Goal: Transaction & Acquisition: Purchase product/service

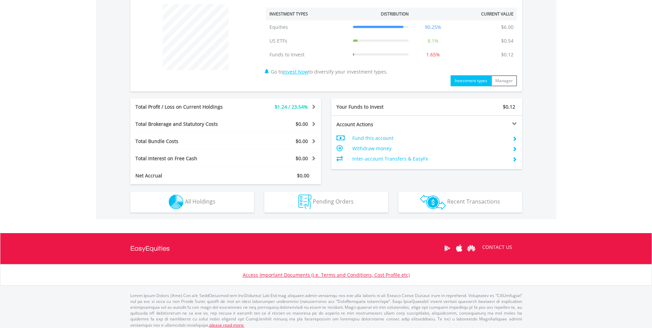
scroll to position [263, 0]
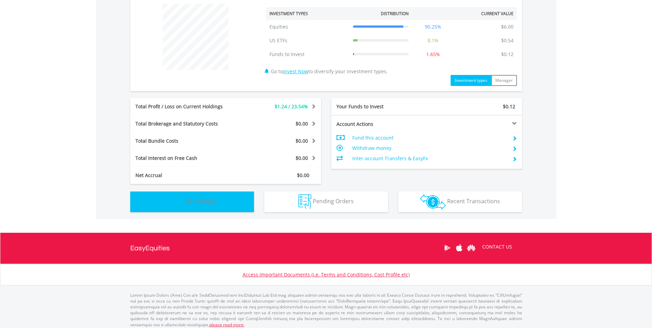
click at [252, 202] on button "Holdings All Holdings" at bounding box center [192, 201] width 124 height 21
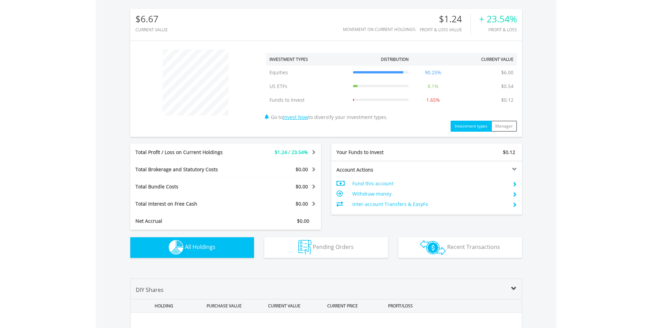
scroll to position [114, 0]
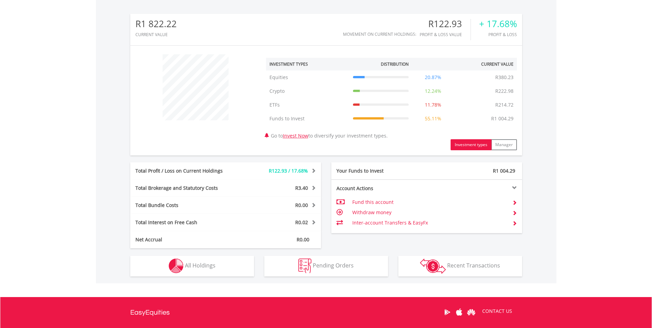
scroll to position [281, 0]
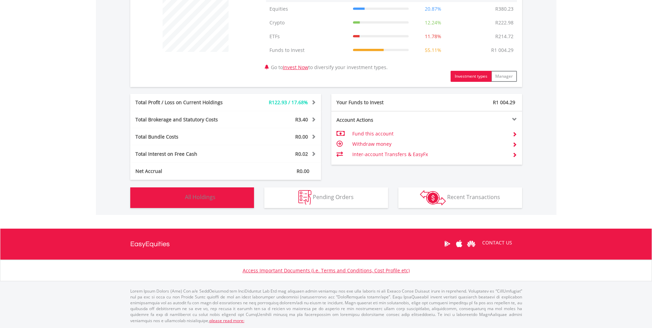
click at [220, 204] on button "Holdings All Holdings" at bounding box center [192, 197] width 124 height 21
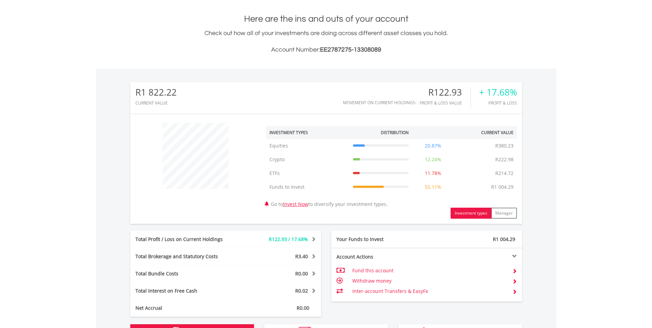
scroll to position [0, 0]
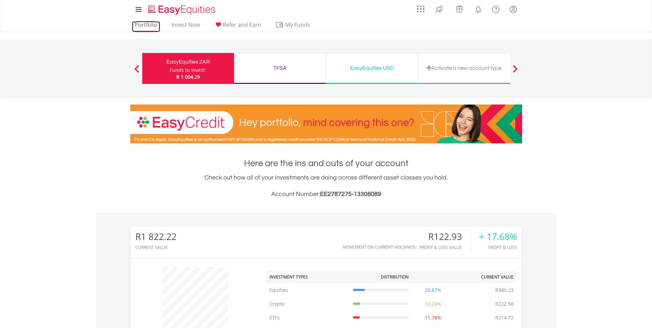
click at [137, 29] on link "Portfolio" at bounding box center [146, 26] width 28 height 11
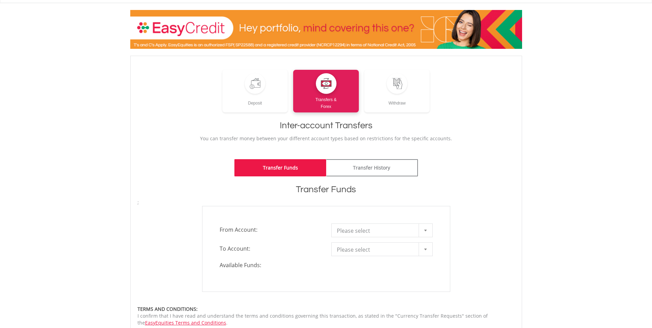
scroll to position [103, 0]
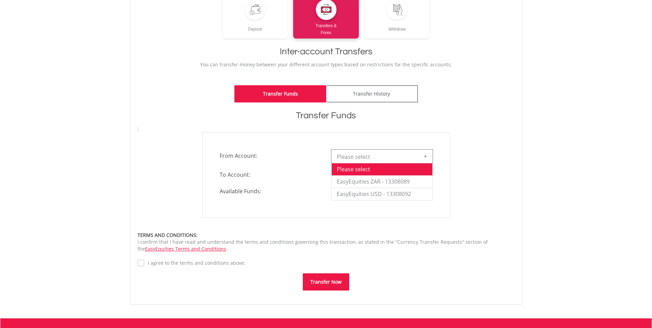
click at [426, 162] on div at bounding box center [426, 156] width 14 height 13
click at [417, 180] on li "EasyEquities ZAR - 13308089" at bounding box center [382, 181] width 101 height 12
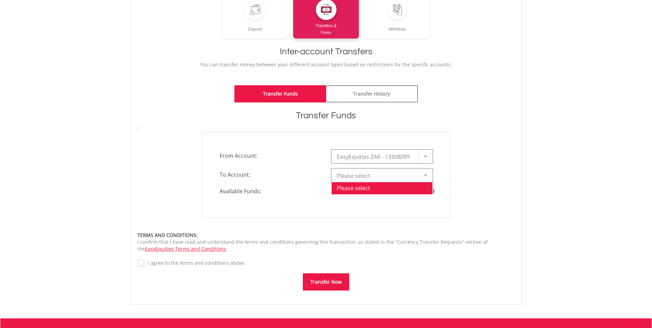
click at [425, 176] on b at bounding box center [425, 176] width 3 height 2
click at [407, 211] on li "EasyEquities USD - 13308092" at bounding box center [382, 213] width 101 height 12
type input "*"
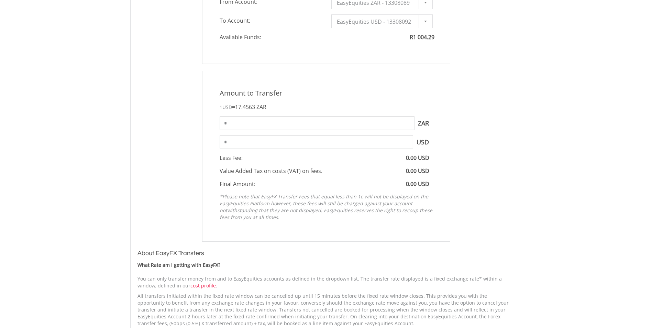
scroll to position [275, 0]
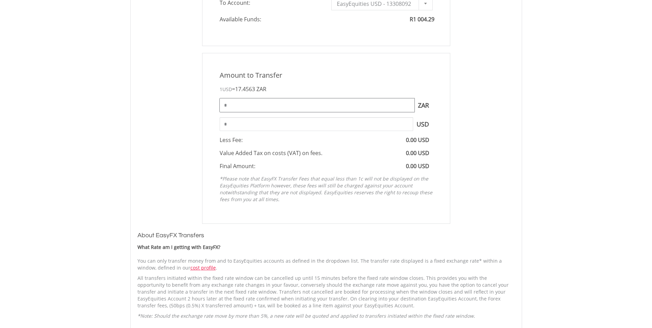
click at [242, 107] on input "*" at bounding box center [317, 105] width 195 height 14
drag, startPoint x: 243, startPoint y: 108, endPoint x: 196, endPoint y: 114, distance: 46.8
click at [196, 114] on div "Amount to Transfer 1 USD = 17.4563 ZAR * ZAR You can transfer funds into your o…" at bounding box center [326, 138] width 388 height 171
type input "***"
type input "*****"
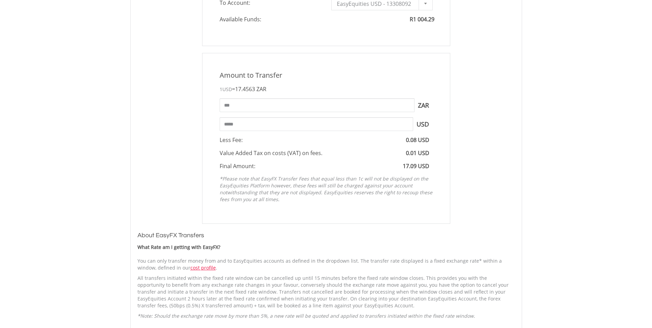
click at [217, 120] on div "***** USD" at bounding box center [325, 124] width 223 height 14
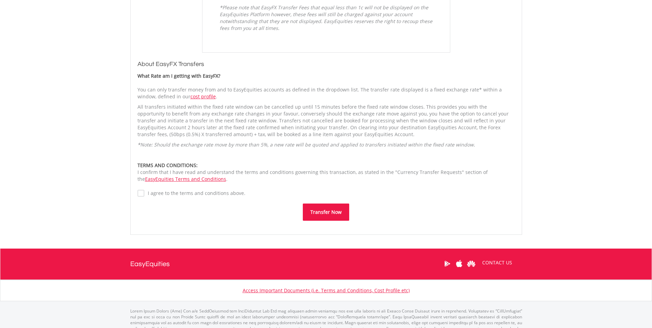
scroll to position [447, 0]
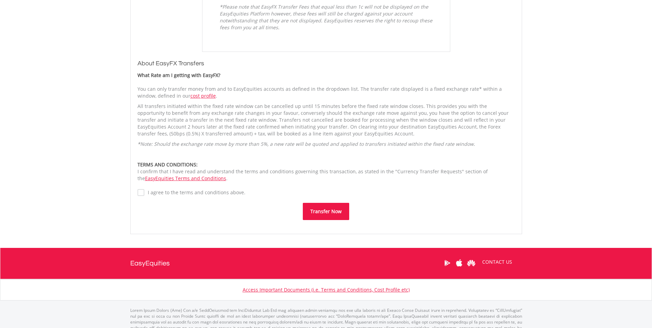
click at [322, 213] on button "Transfer Now" at bounding box center [326, 211] width 46 height 17
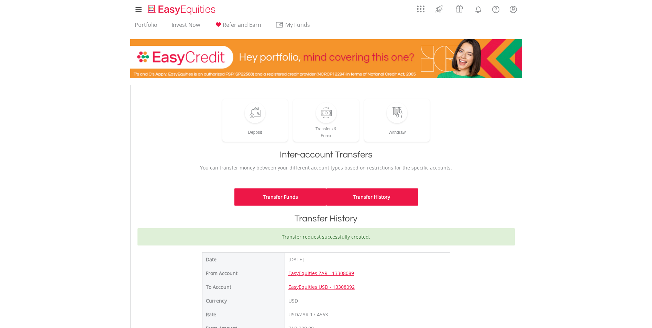
click at [291, 202] on link "Transfer Funds" at bounding box center [280, 196] width 92 height 17
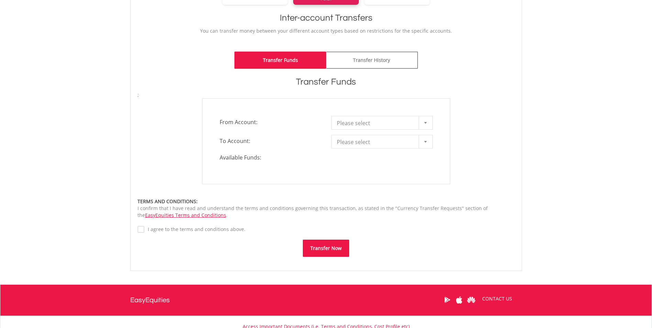
scroll to position [137, 0]
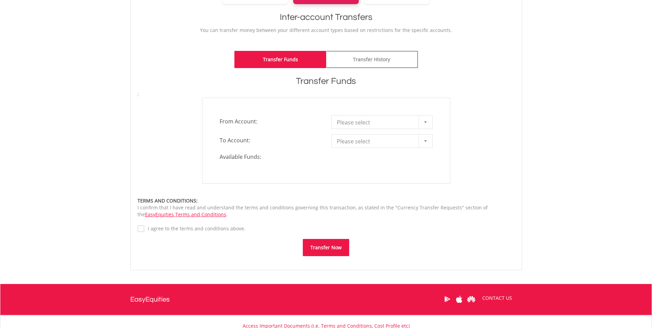
click at [425, 125] on div at bounding box center [426, 121] width 14 height 13
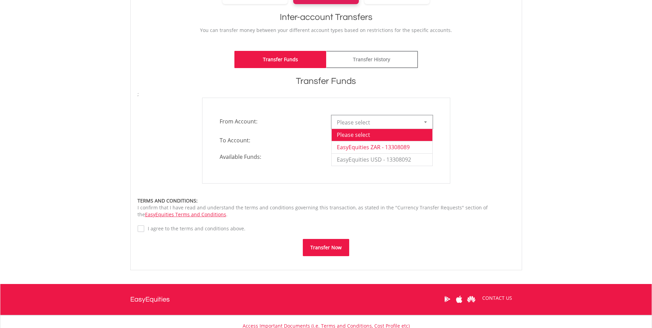
click at [412, 142] on li "EasyEquities ZAR - 13308089" at bounding box center [382, 147] width 101 height 12
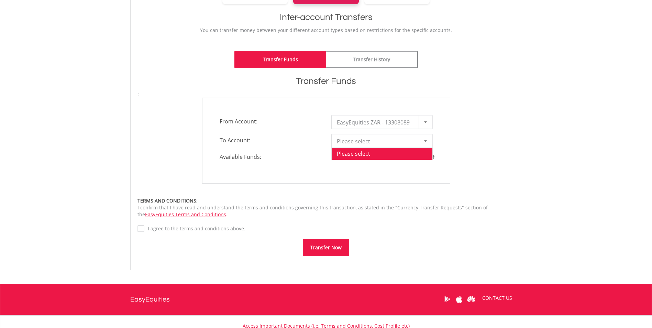
click at [425, 145] on div at bounding box center [426, 140] width 14 height 13
click at [404, 167] on li "TFSA - 13308090" at bounding box center [382, 166] width 101 height 12
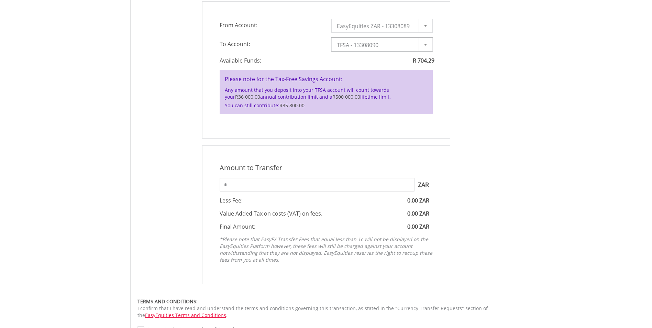
scroll to position [241, 0]
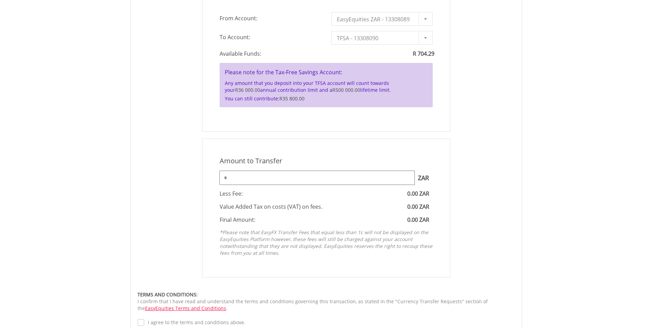
click at [223, 180] on input "*" at bounding box center [317, 178] width 195 height 14
type input "***"
click at [202, 203] on div "Amount to Transfer 1 ZAR = 1.0000 ZAR *** ZAR You can transfer funds into your …" at bounding box center [326, 207] width 248 height 139
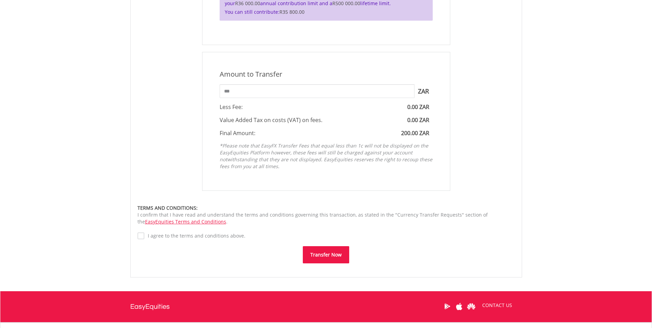
scroll to position [378, 0]
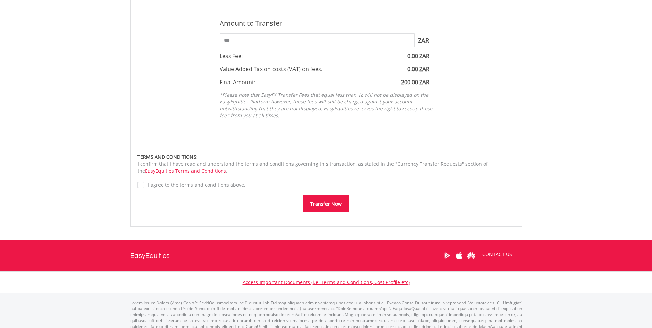
click at [144, 186] on label "I agree to the terms and conditions above." at bounding box center [194, 184] width 101 height 7
click at [309, 201] on button "Transfer Now" at bounding box center [326, 203] width 46 height 17
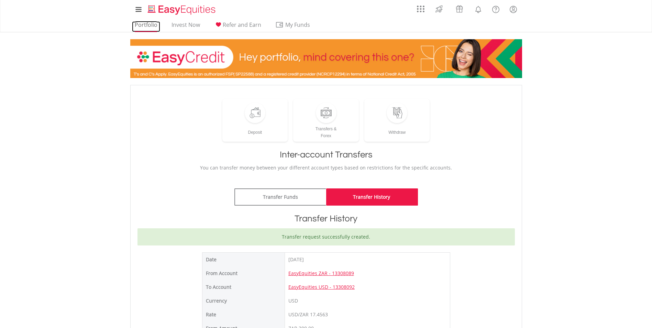
click at [151, 24] on link "Portfolio" at bounding box center [146, 26] width 28 height 11
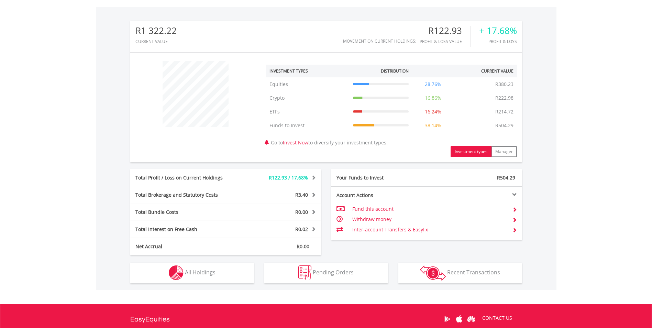
scroll to position [206, 0]
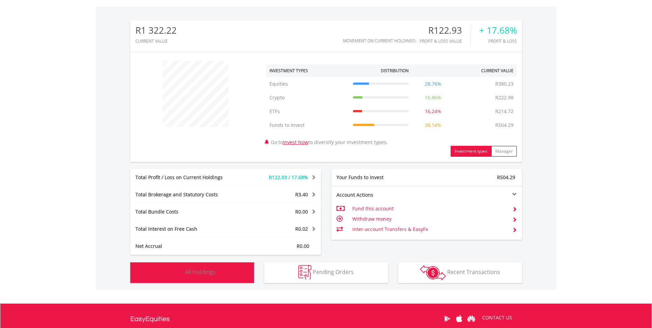
click at [225, 264] on button "Holdings All Holdings" at bounding box center [192, 272] width 124 height 21
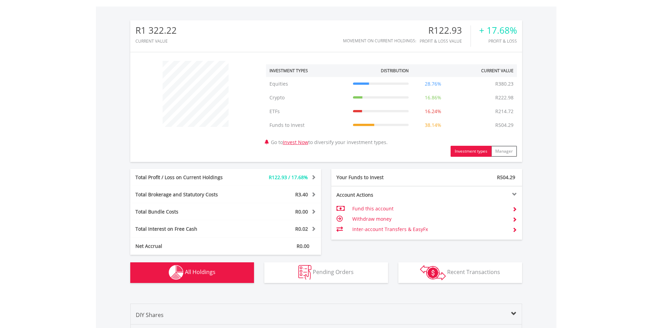
scroll to position [510, 0]
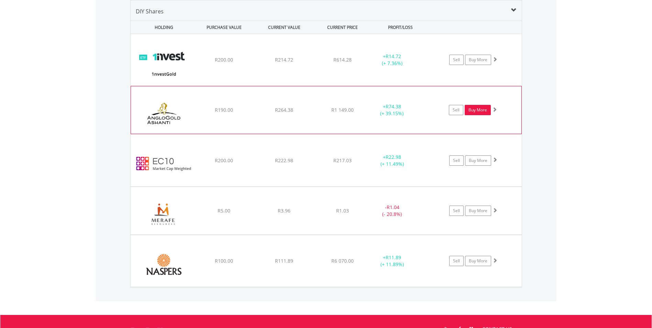
click at [476, 111] on link "Buy More" at bounding box center [478, 110] width 26 height 10
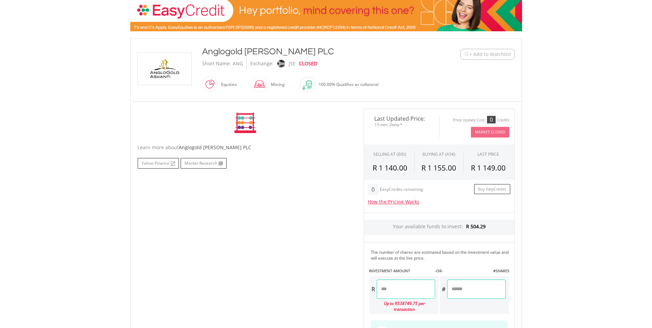
scroll to position [137, 0]
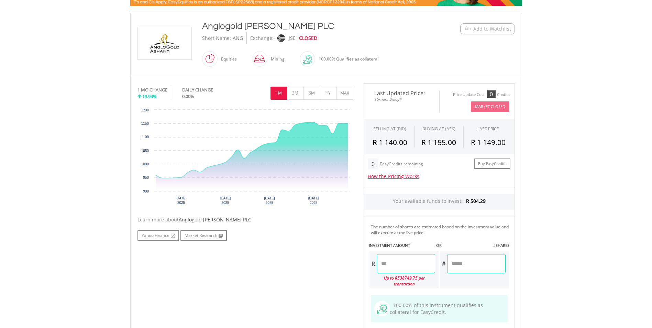
click at [410, 262] on input "number" at bounding box center [406, 263] width 58 height 19
click at [386, 265] on input "***" at bounding box center [406, 263] width 58 height 19
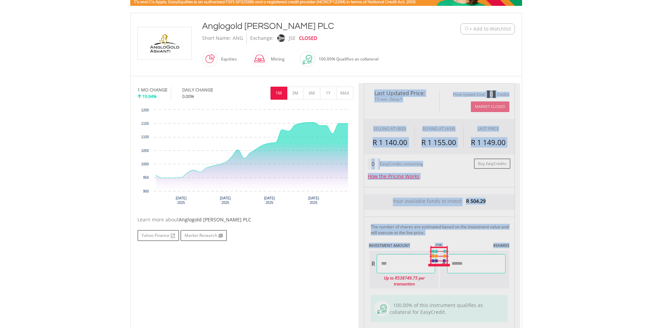
click at [358, 272] on div "No chart available. 1 MO CHANGE 19.94% DAILY CHANGE 0.00% 1M 3M 6M 1Y MAX Chart…" at bounding box center [326, 256] width 388 height 346
type input "******"
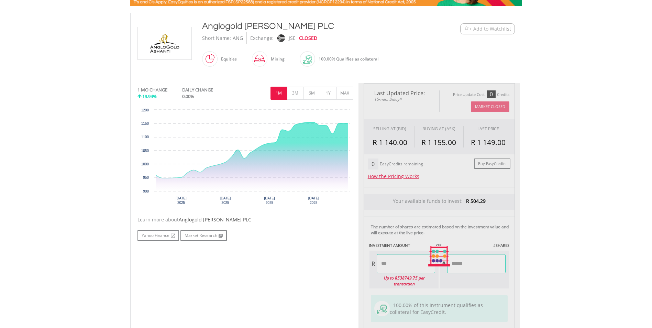
click at [531, 261] on body "My Investments Invest Now New Listings Sell My Recurring Investments Pending Or…" at bounding box center [326, 212] width 652 height 699
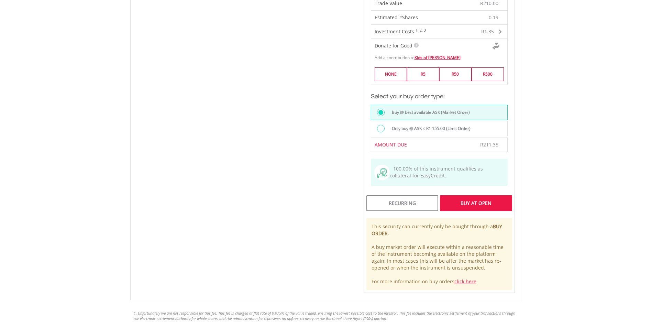
scroll to position [447, 0]
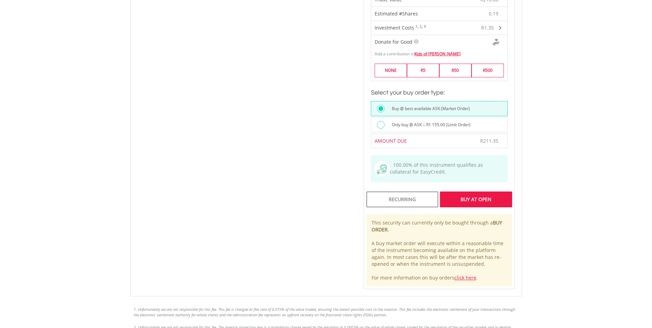
click at [485, 195] on div "Buy At Open" at bounding box center [476, 199] width 72 height 16
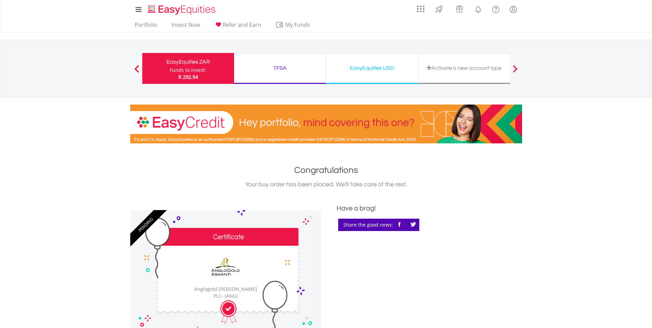
click at [201, 63] on div "EasyEquities ZAR" at bounding box center [188, 62] width 84 height 10
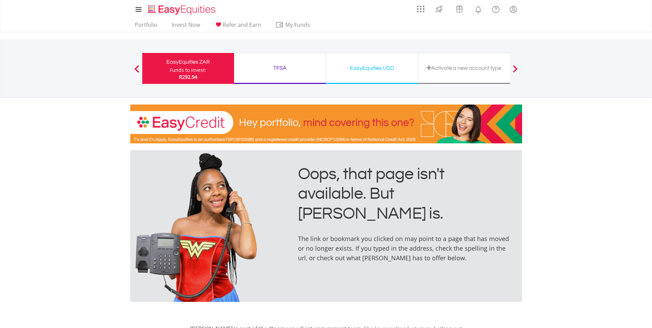
click at [146, 32] on div "My Investments Invest Now New Listings Sell My Recurring Investments Pending Or…" at bounding box center [326, 71] width 652 height 143
click at [146, 29] on link "Portfolio" at bounding box center [146, 26] width 28 height 11
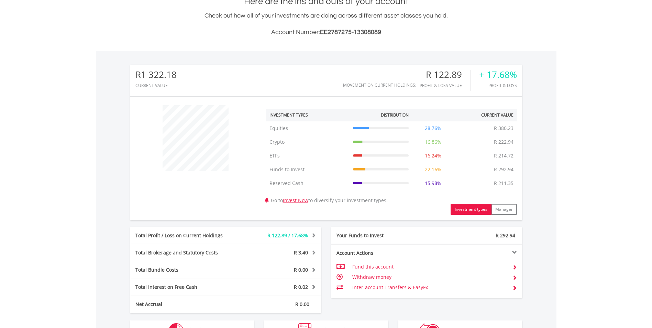
scroll to position [172, 0]
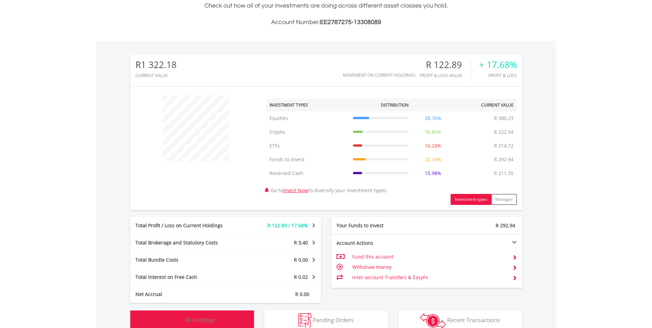
click at [219, 318] on button "Holdings All Holdings" at bounding box center [192, 320] width 124 height 21
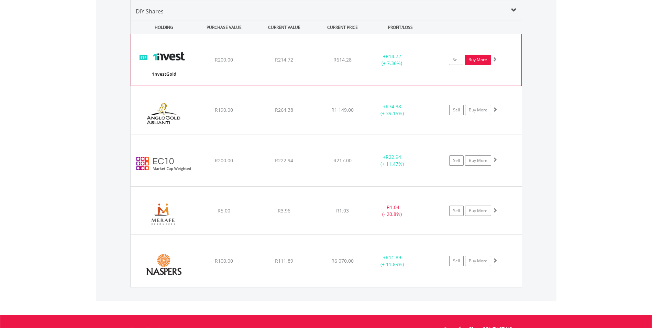
click at [476, 63] on link "Buy More" at bounding box center [478, 60] width 26 height 10
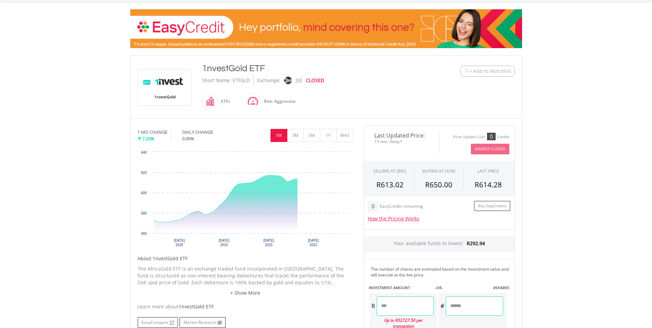
scroll to position [137, 0]
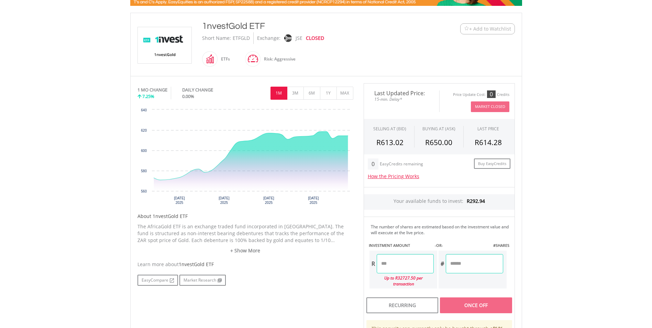
click at [408, 271] on input "number" at bounding box center [405, 263] width 57 height 19
type input "******"
click at [352, 286] on div "EasyCompare Market Research" at bounding box center [245, 280] width 216 height 11
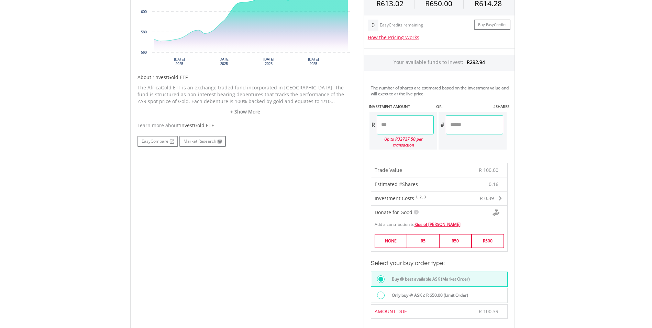
scroll to position [309, 0]
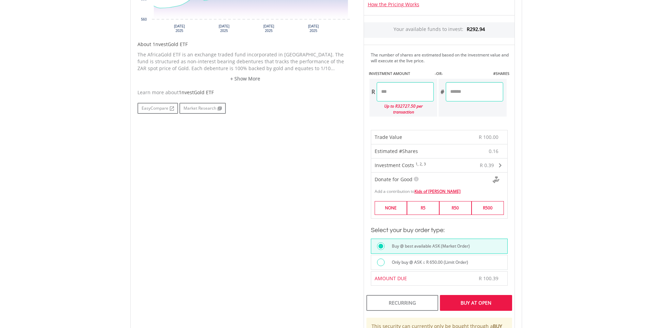
click at [496, 295] on div "Buy At Open" at bounding box center [476, 303] width 72 height 16
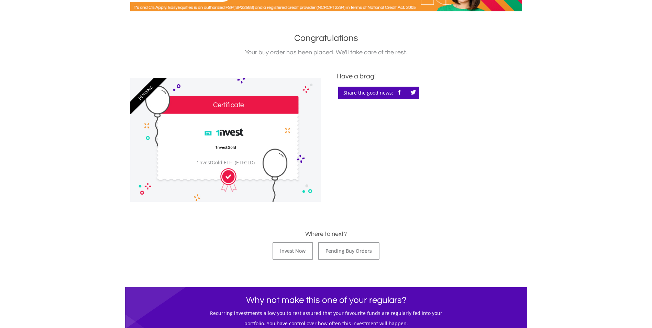
scroll to position [137, 0]
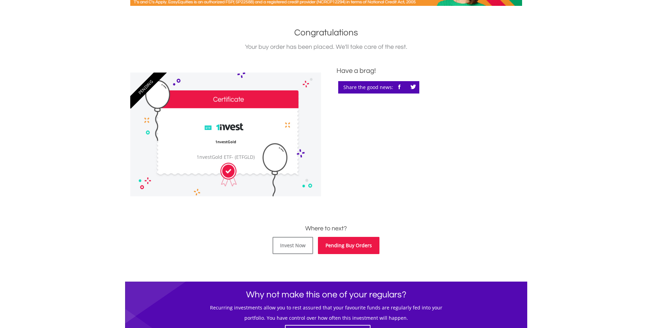
click at [371, 242] on link "Pending Buy Orders" at bounding box center [349, 245] width 62 height 17
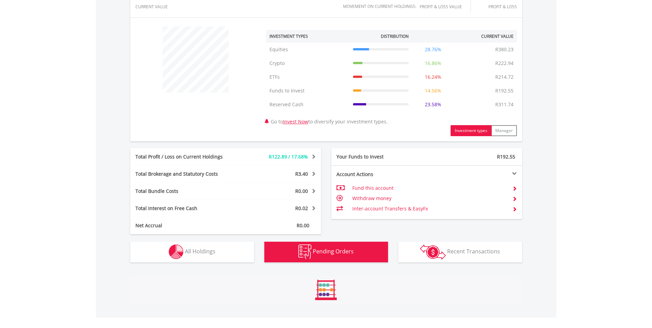
scroll to position [436, 0]
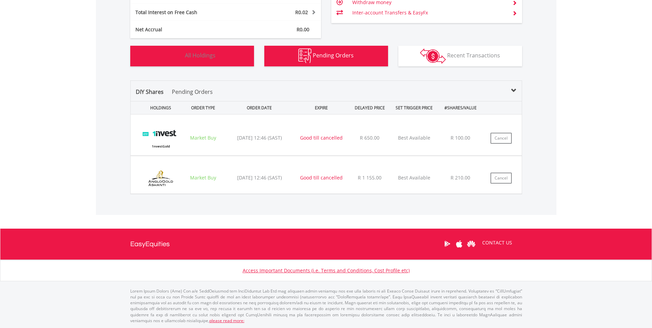
click at [219, 66] on button "Holdings All Holdings" at bounding box center [192, 56] width 124 height 21
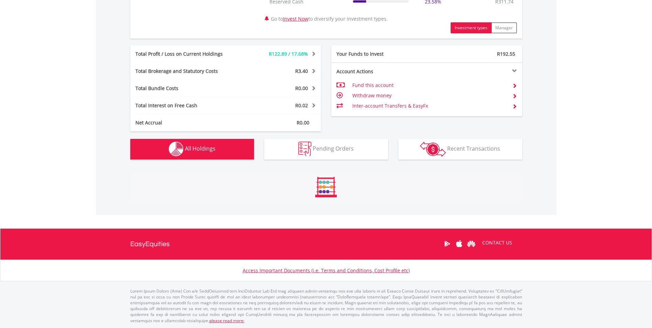
scroll to position [523, 0]
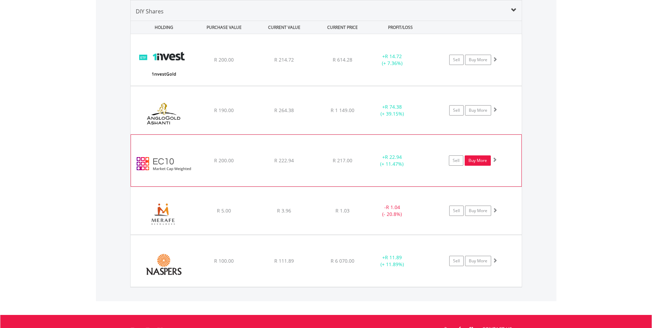
click at [478, 162] on link "Buy More" at bounding box center [478, 160] width 26 height 10
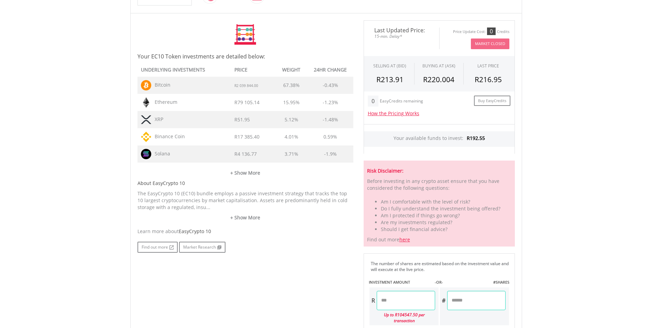
scroll to position [206, 0]
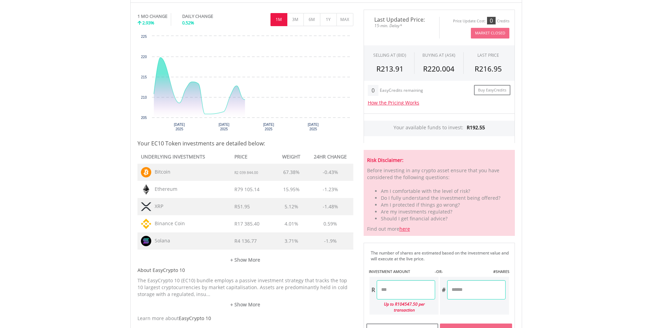
click at [398, 298] on input "number" at bounding box center [406, 289] width 58 height 19
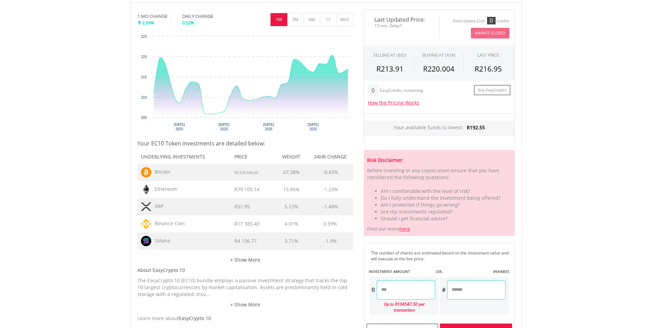
click at [338, 291] on p "The EasyCrypto 10 (EC10) bundle employs a passive investment strategy that trac…" at bounding box center [245, 287] width 216 height 21
type input "******"
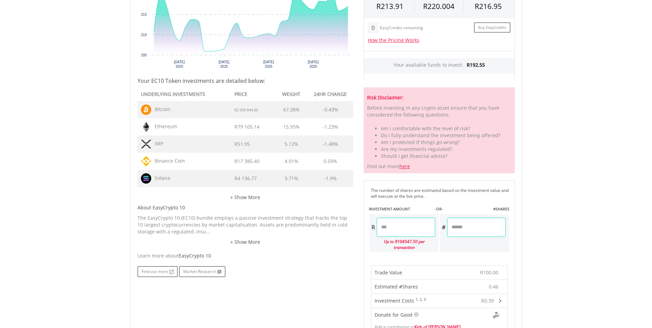
scroll to position [378, 0]
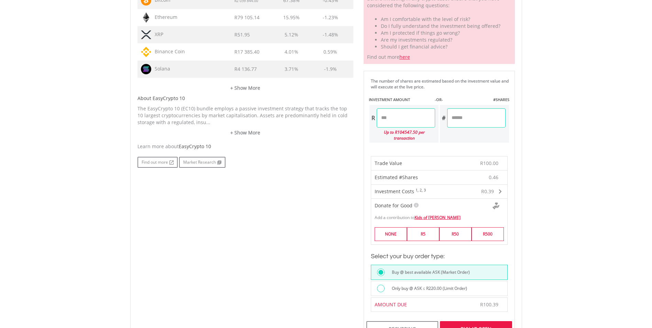
click at [478, 321] on div "Buy At Open" at bounding box center [476, 329] width 72 height 16
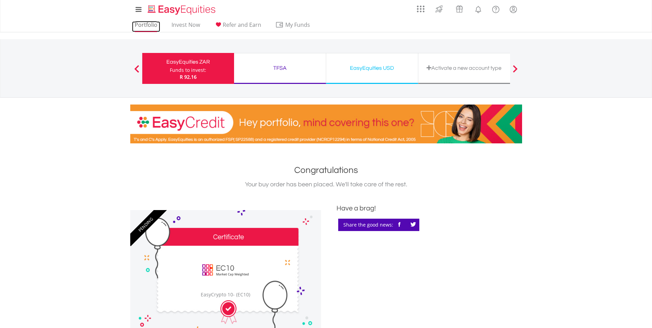
click at [147, 30] on link "Portfolio" at bounding box center [146, 26] width 28 height 11
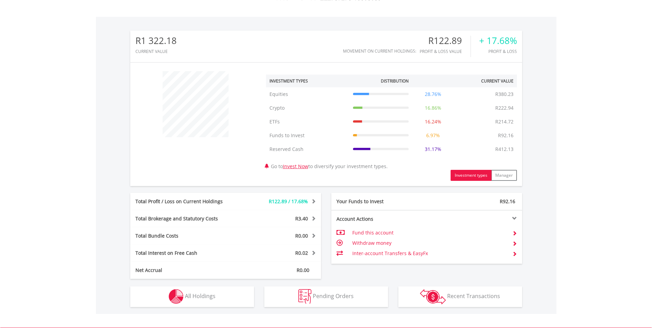
scroll to position [241, 0]
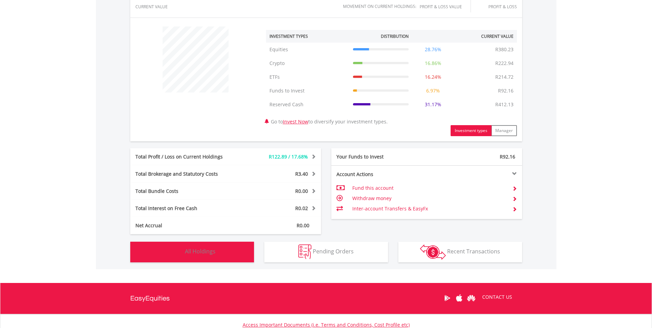
click at [242, 255] on button "Holdings All Holdings" at bounding box center [192, 252] width 124 height 21
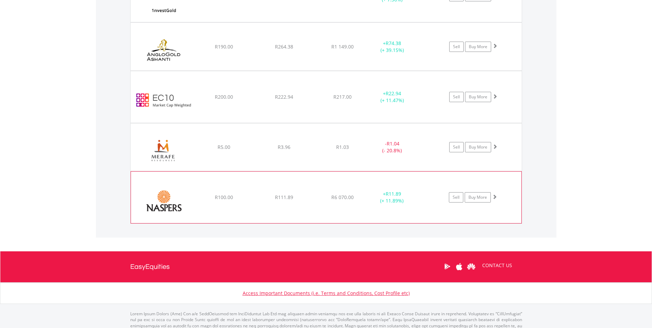
scroll to position [610, 0]
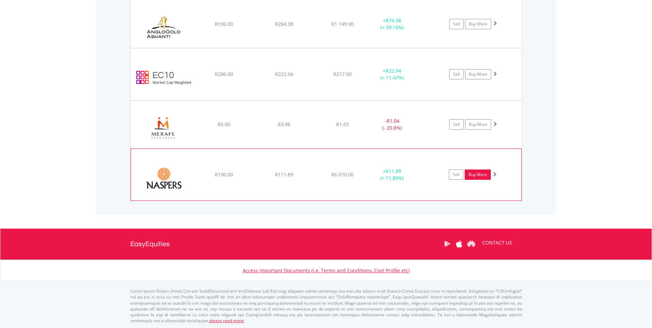
click at [472, 178] on link "Buy More" at bounding box center [478, 174] width 26 height 10
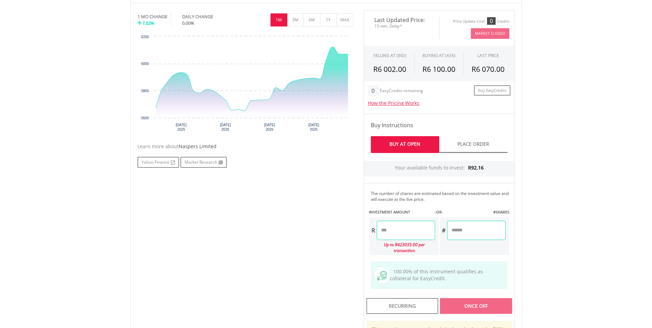
scroll to position [241, 0]
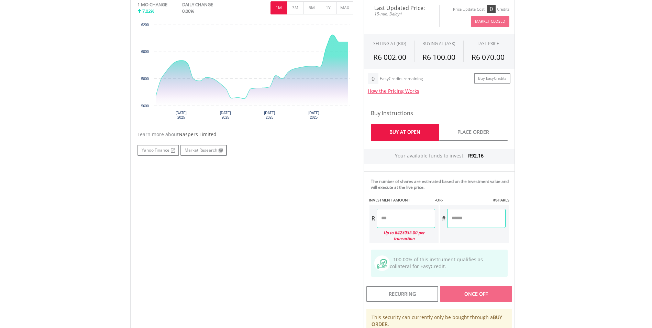
click at [418, 212] on input "number" at bounding box center [406, 218] width 58 height 19
click at [335, 226] on div "No chart available. 1 MO CHANGE 7.02% DAILY CHANGE 0.00% 1M 3M 6M 1Y MAX Chart …" at bounding box center [326, 191] width 388 height 386
type input "*****"
type input "******"
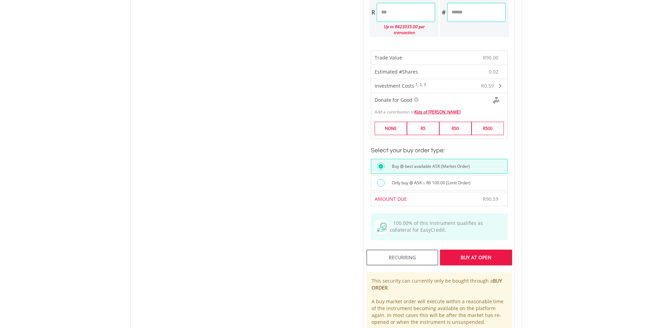
scroll to position [447, 0]
click at [494, 249] on div "Buy At Open" at bounding box center [476, 257] width 72 height 16
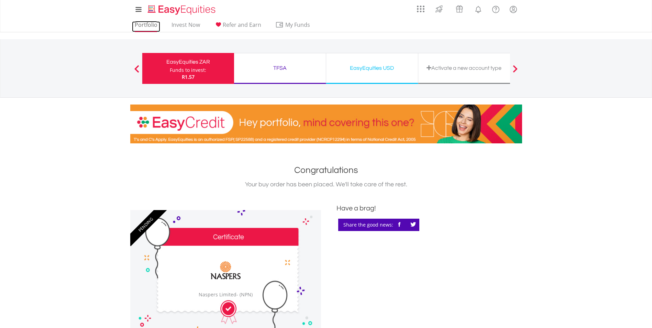
click at [152, 27] on link "Portfolio" at bounding box center [146, 26] width 28 height 11
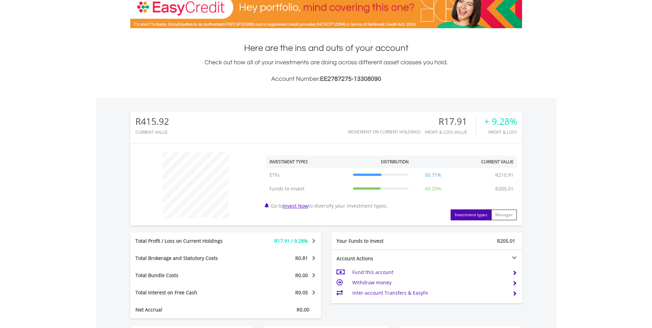
scroll to position [172, 0]
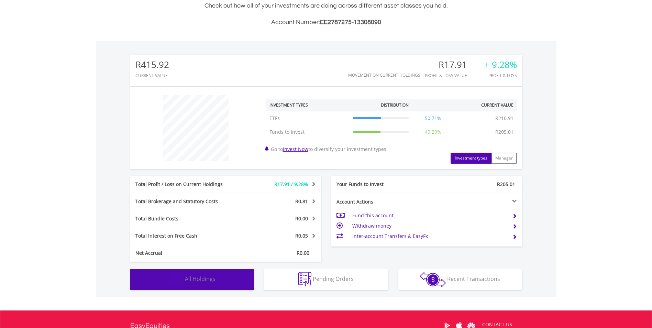
click at [216, 271] on button "Holdings All Holdings" at bounding box center [192, 279] width 124 height 21
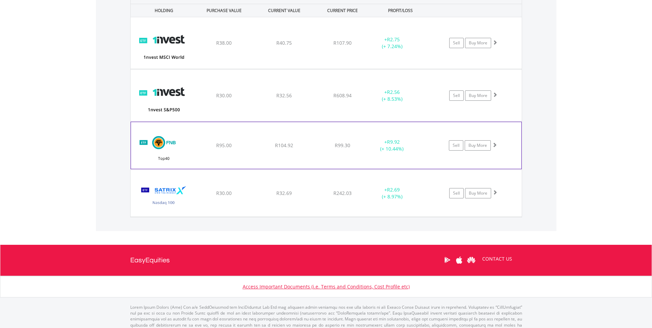
scroll to position [515, 0]
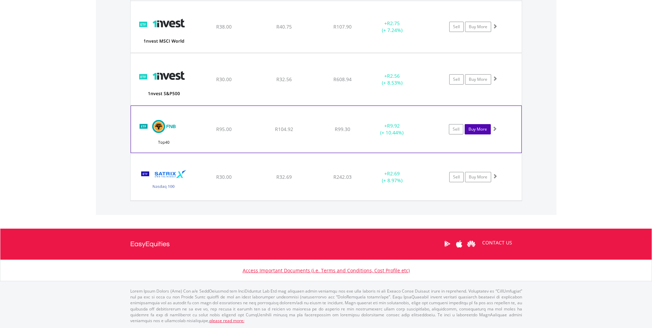
click at [480, 128] on link "Buy More" at bounding box center [478, 129] width 26 height 10
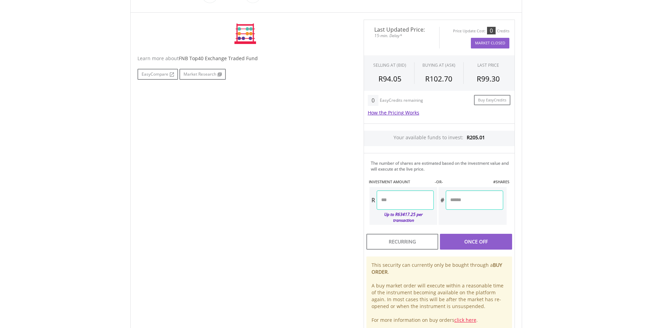
scroll to position [206, 0]
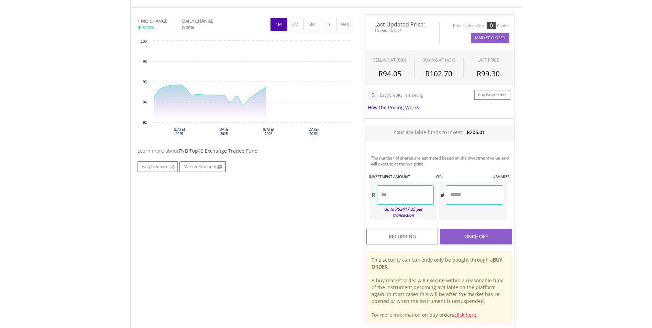
click at [414, 193] on input "number" at bounding box center [405, 194] width 57 height 19
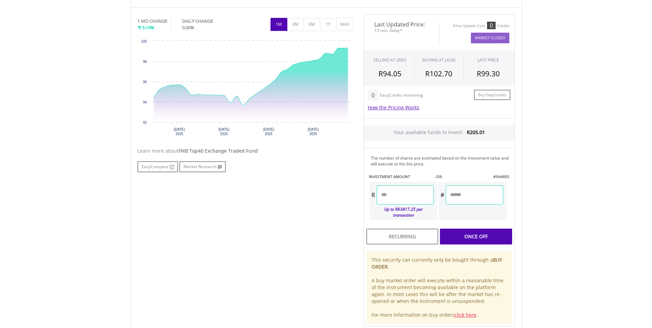
click at [323, 218] on div "No chart available. 1 MO CHANGE 5.19% DAILY CHANGE 0.00% 1M 3M 6M 1Y MAX Chart …" at bounding box center [326, 170] width 388 height 312
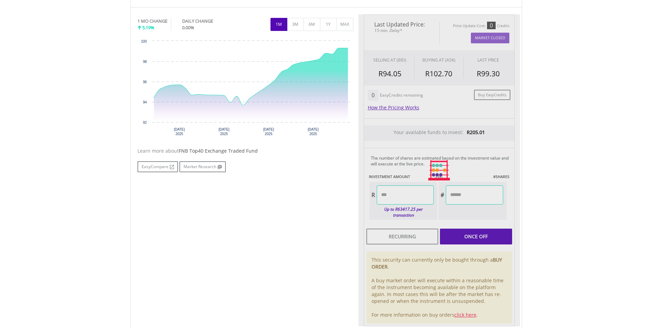
type input "******"
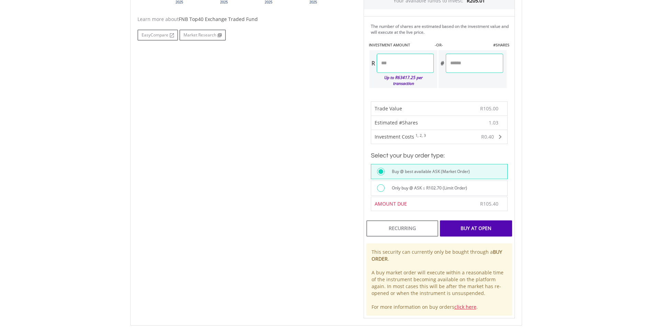
scroll to position [344, 0]
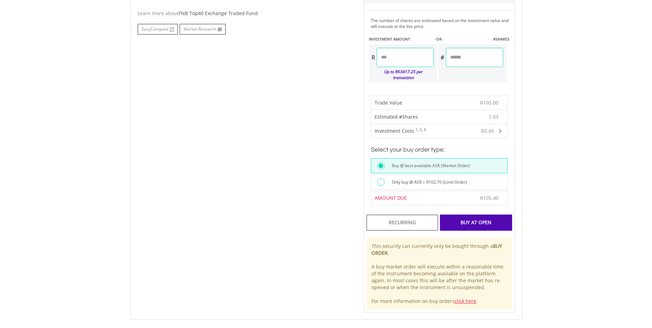
click at [479, 218] on div "Buy At Open" at bounding box center [476, 222] width 72 height 16
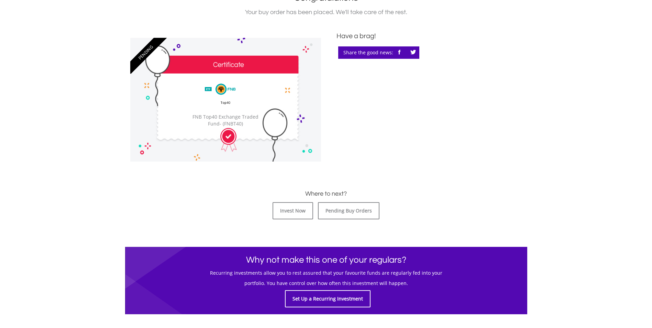
scroll to position [206, 0]
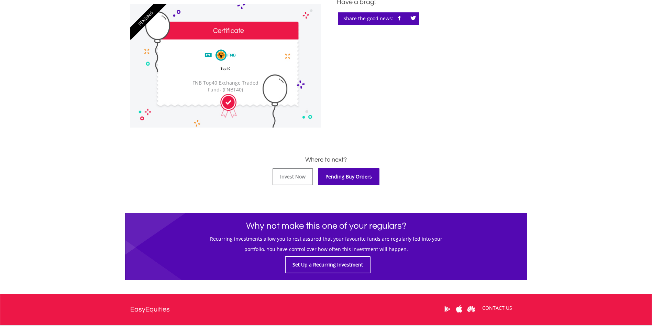
click at [363, 178] on link "Pending Buy Orders" at bounding box center [349, 176] width 62 height 17
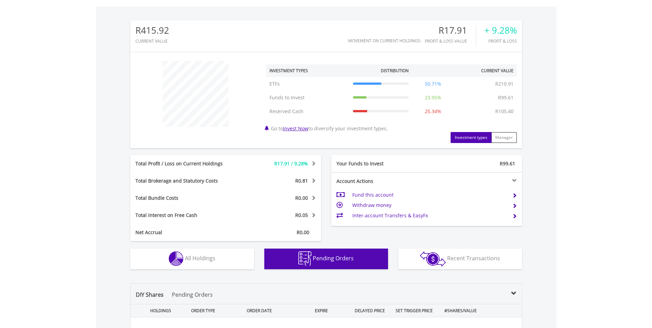
scroll to position [367, 0]
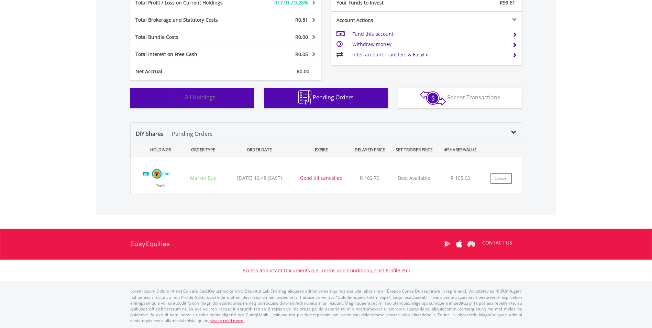
click at [237, 102] on button "Holdings All Holdings" at bounding box center [192, 98] width 124 height 21
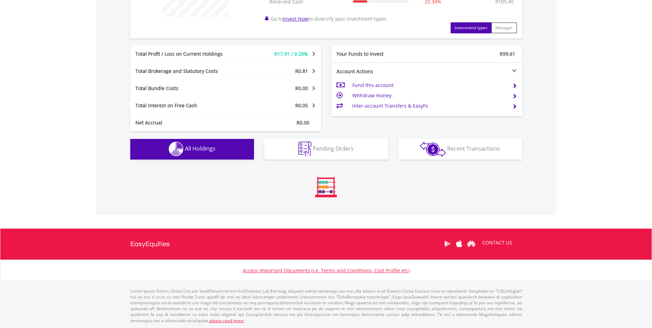
scroll to position [496, 0]
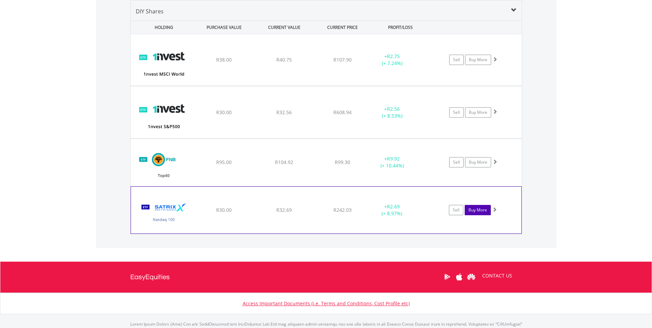
click at [470, 207] on link "Buy More" at bounding box center [478, 210] width 26 height 10
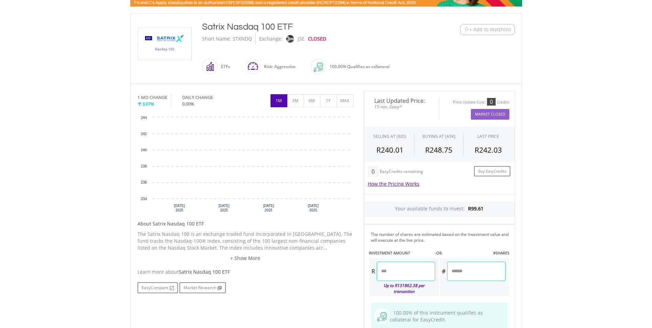
scroll to position [137, 0]
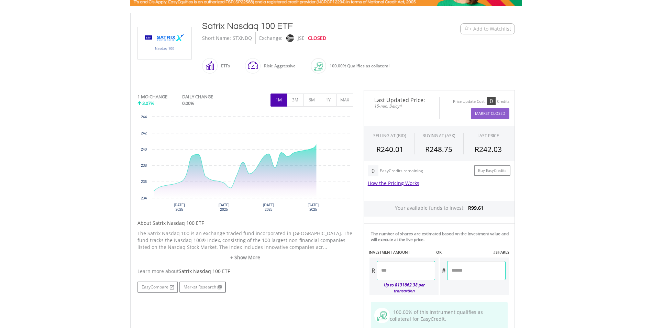
click at [408, 270] on input "number" at bounding box center [406, 270] width 58 height 19
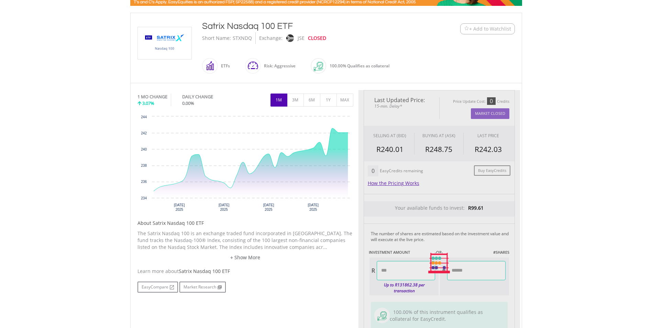
click at [268, 292] on div "EasyCompare Market Research" at bounding box center [245, 286] width 216 height 11
type input "*****"
type input "******"
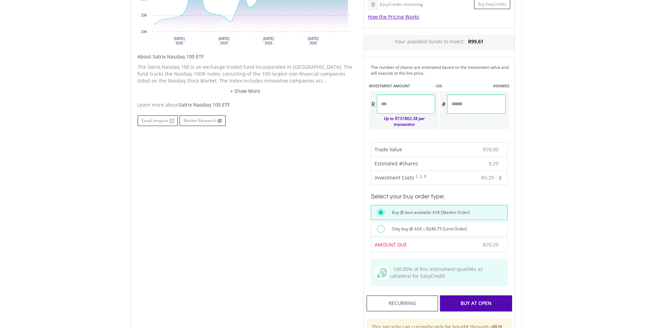
scroll to position [309, 0]
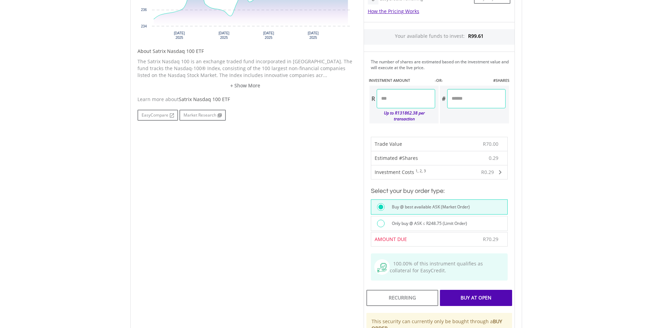
click at [459, 290] on div "Buy At Open" at bounding box center [476, 298] width 72 height 16
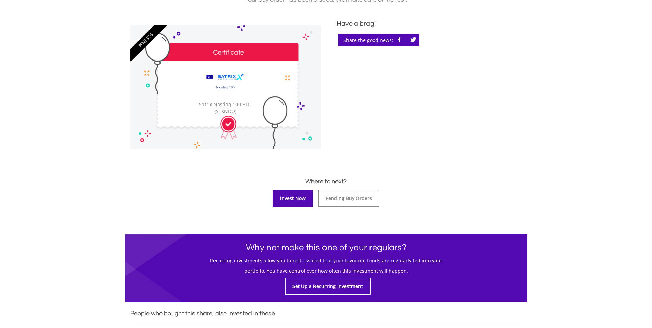
scroll to position [206, 0]
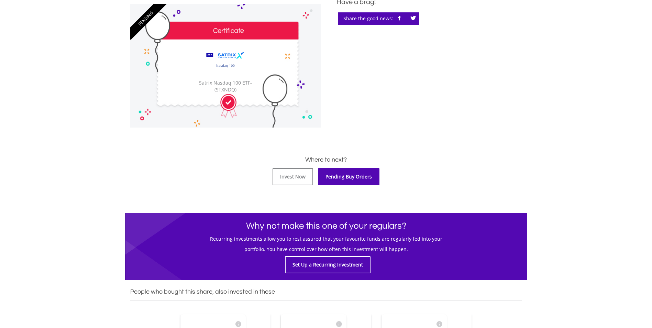
click at [329, 176] on link "Pending Buy Orders" at bounding box center [349, 176] width 62 height 17
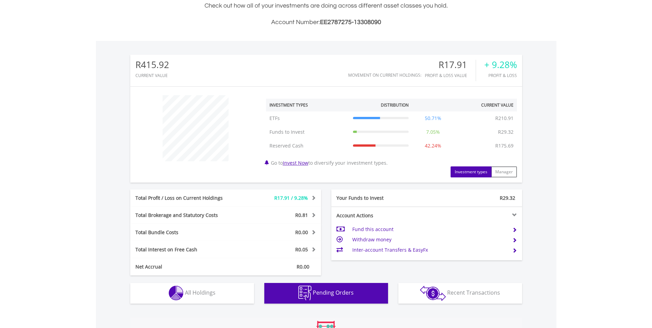
scroll to position [66, 131]
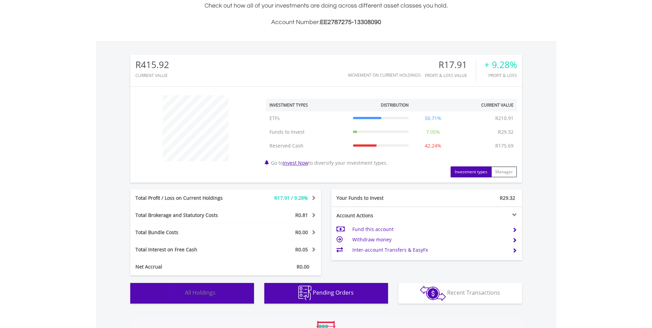
click at [207, 290] on span "All Holdings" at bounding box center [200, 293] width 31 height 8
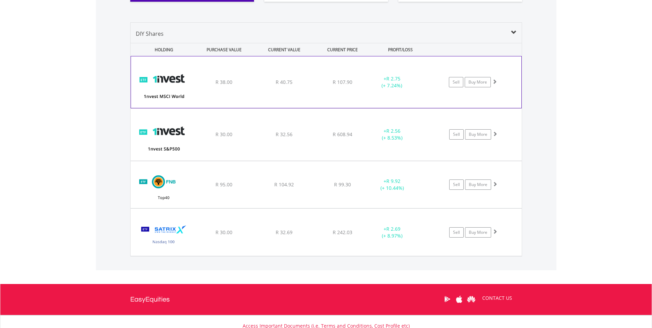
scroll to position [461, 0]
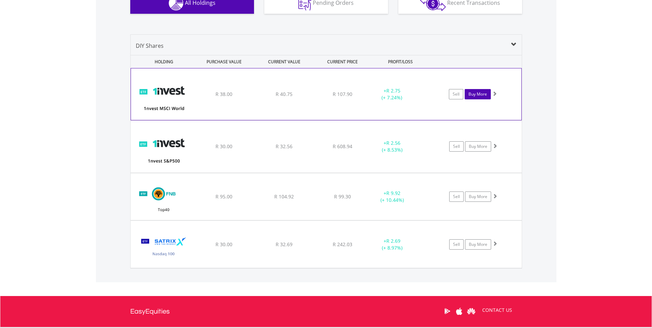
click at [470, 97] on link "Buy More" at bounding box center [478, 94] width 26 height 10
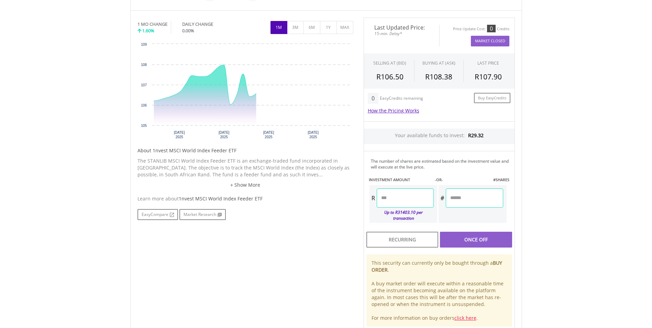
scroll to position [206, 0]
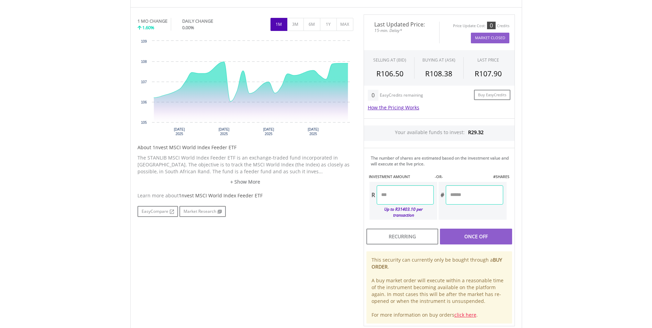
click at [425, 191] on input "number" at bounding box center [405, 194] width 57 height 19
click at [314, 240] on div "No chart available. 1 MO CHANGE 1.60% DAILY CHANGE 0.00% 1M 3M 6M 1Y MAX Chart …" at bounding box center [326, 170] width 388 height 312
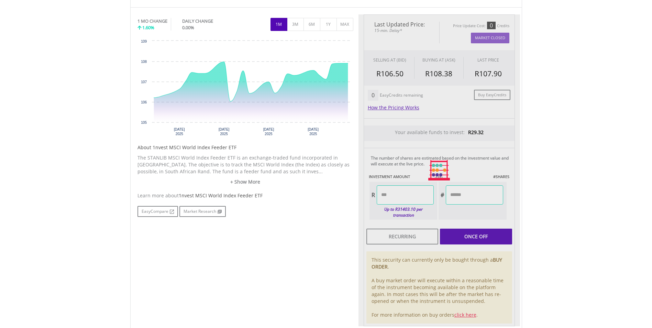
type input "*****"
type input "******"
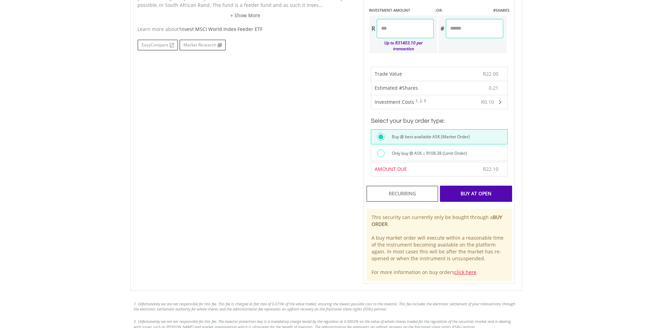
scroll to position [378, 0]
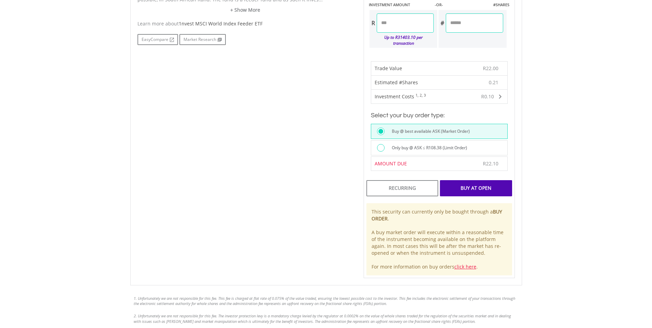
drag, startPoint x: 488, startPoint y: 190, endPoint x: 487, endPoint y: 186, distance: 3.6
click at [488, 190] on div "Buy At Open" at bounding box center [476, 188] width 72 height 16
